Goal: Task Accomplishment & Management: Manage account settings

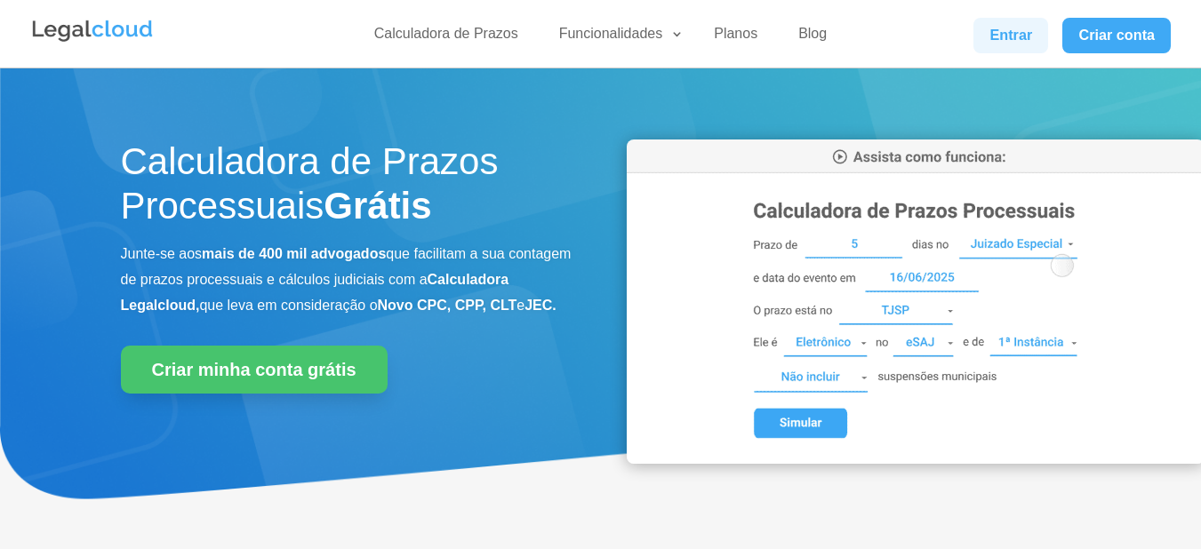
click at [999, 44] on link "Entrar" at bounding box center [1010, 36] width 75 height 36
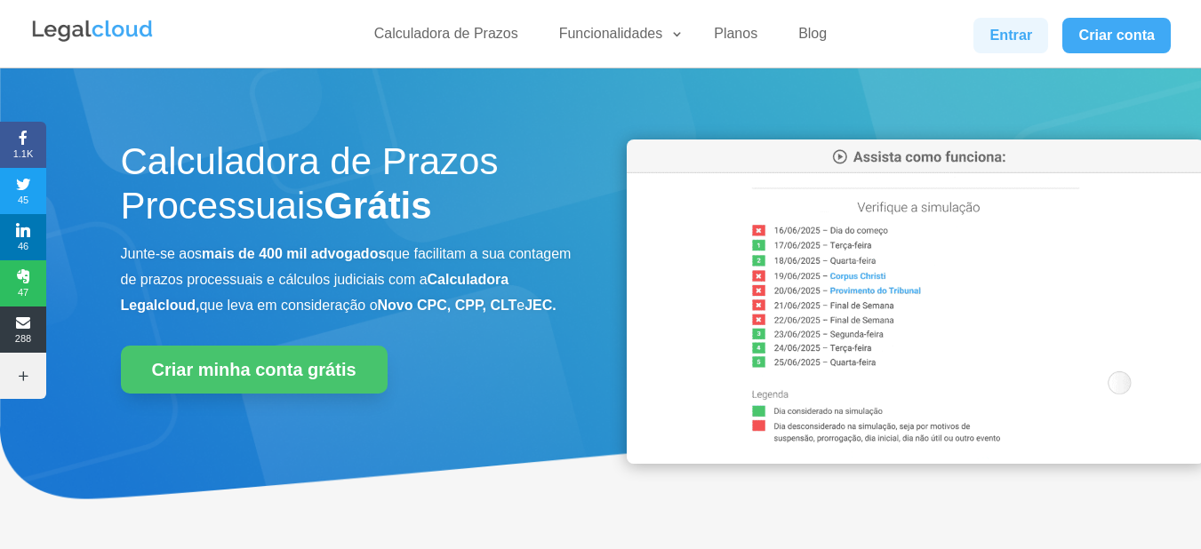
click at [984, 29] on link "Entrar" at bounding box center [1010, 36] width 75 height 36
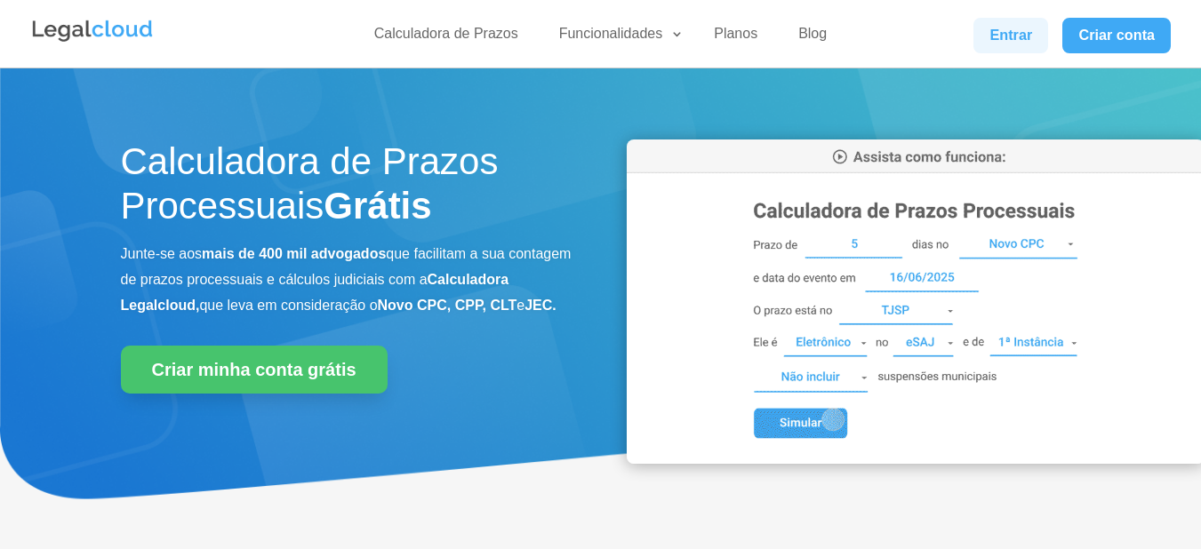
click at [1008, 38] on link "Entrar" at bounding box center [1010, 36] width 75 height 36
